Goal: Navigation & Orientation: Find specific page/section

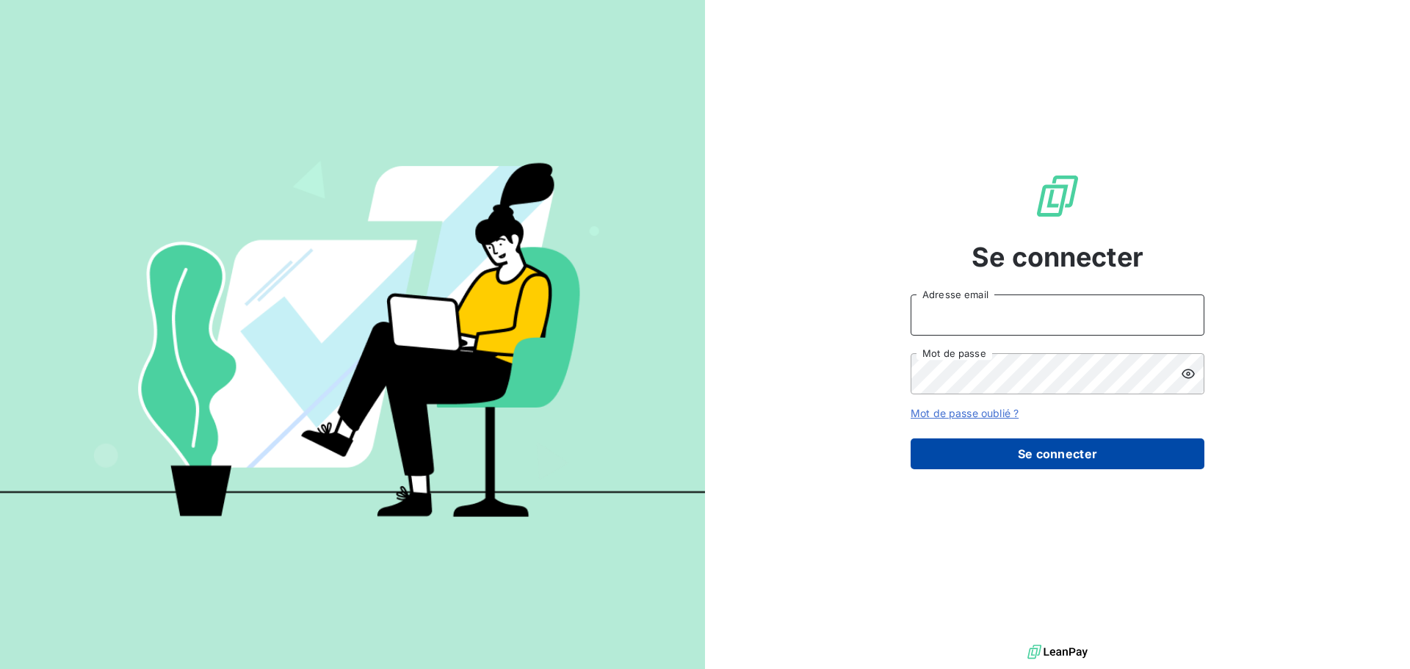
type input "[EMAIL_ADDRESS][DOMAIN_NAME]"
click at [1059, 458] on button "Se connecter" at bounding box center [1057, 453] width 294 height 31
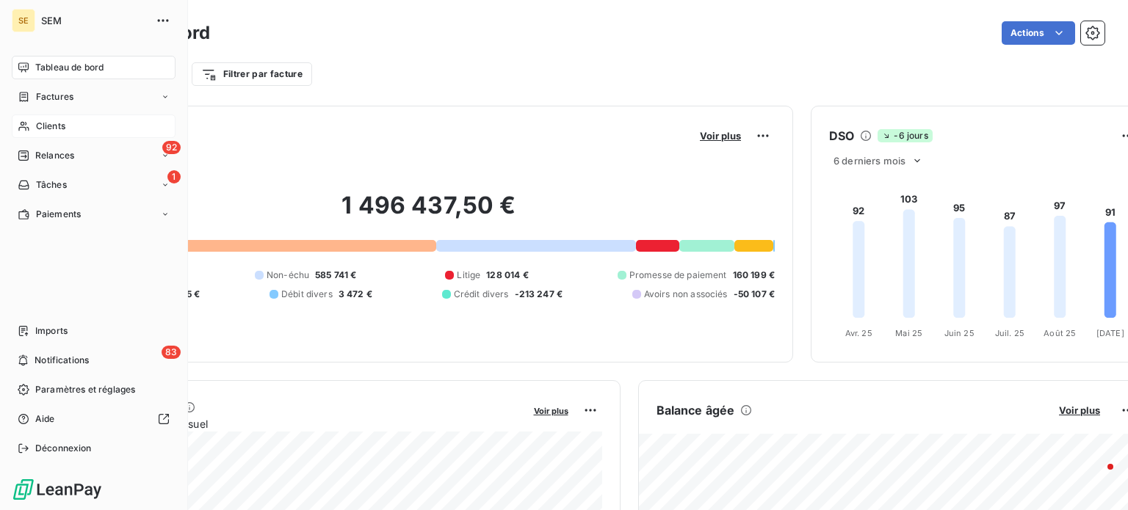
click at [44, 122] on span "Clients" at bounding box center [50, 126] width 29 height 13
